Goal: Ask a question

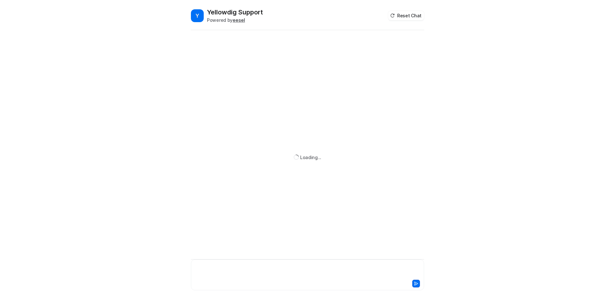
click at [206, 264] on div at bounding box center [308, 270] width 230 height 15
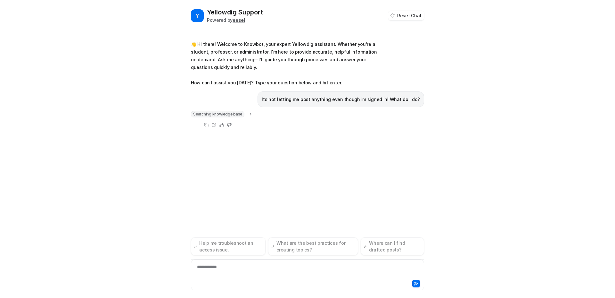
click at [249, 114] on icon at bounding box center [251, 114] width 4 height 5
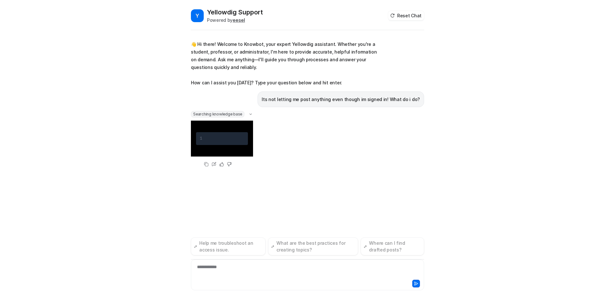
click at [217, 137] on div at bounding box center [225, 139] width 37 height 8
drag, startPoint x: 249, startPoint y: 114, endPoint x: 237, endPoint y: 114, distance: 12.8
click at [249, 114] on icon at bounding box center [250, 114] width 5 height 4
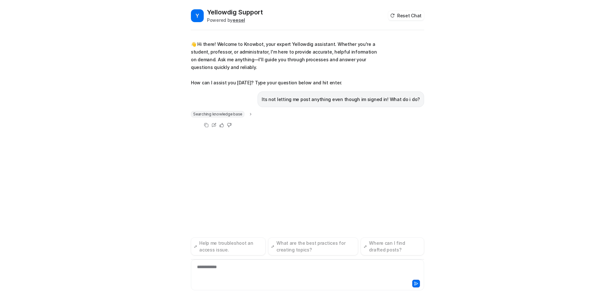
click at [227, 113] on span "Searching knowledge base" at bounding box center [218, 114] width 54 height 6
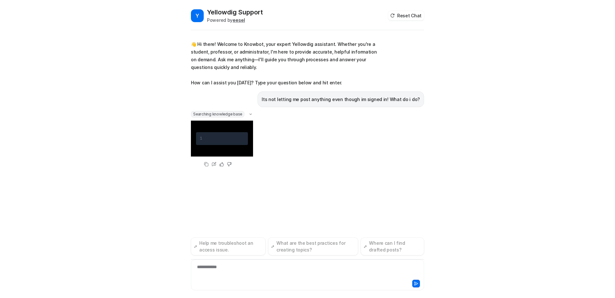
click at [250, 115] on icon at bounding box center [250, 114] width 5 height 4
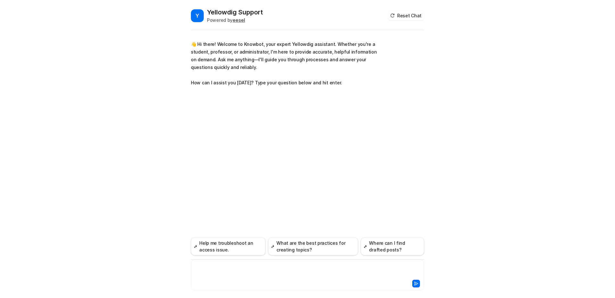
click at [236, 268] on div at bounding box center [308, 270] width 230 height 15
